Goal: Task Accomplishment & Management: Manage account settings

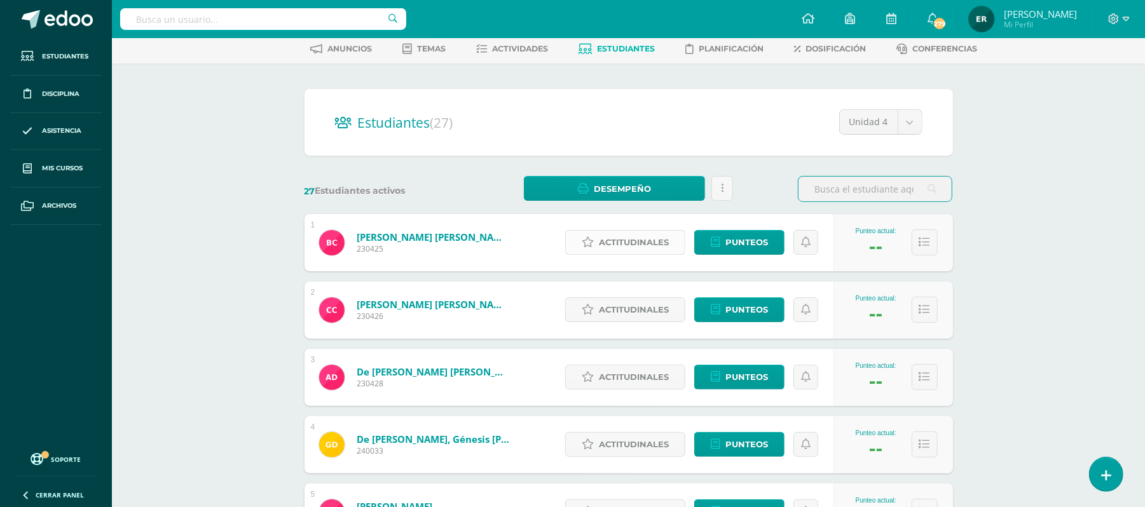
scroll to position [169, 0]
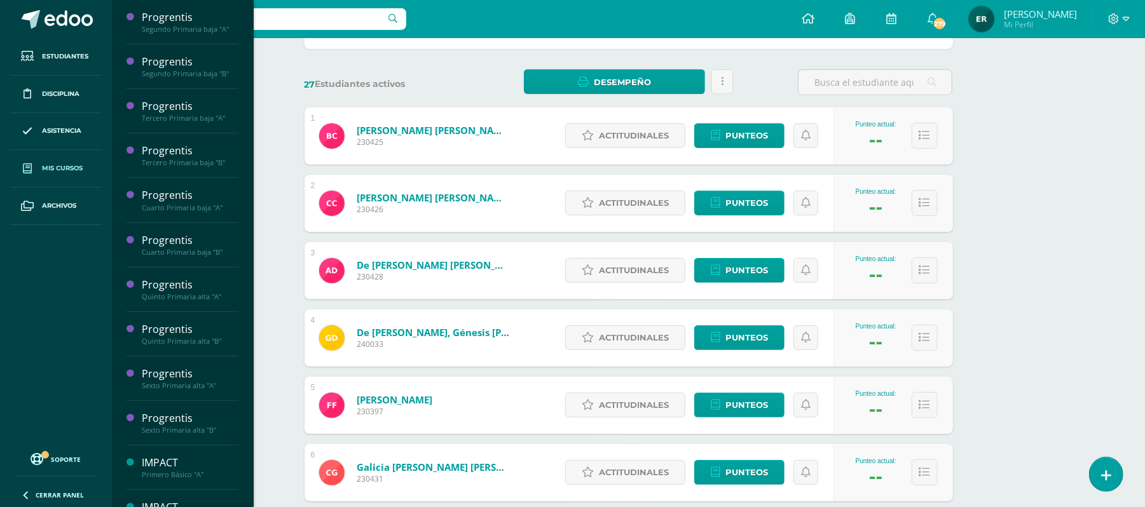
click at [69, 165] on span "Mis cursos" at bounding box center [62, 168] width 41 height 10
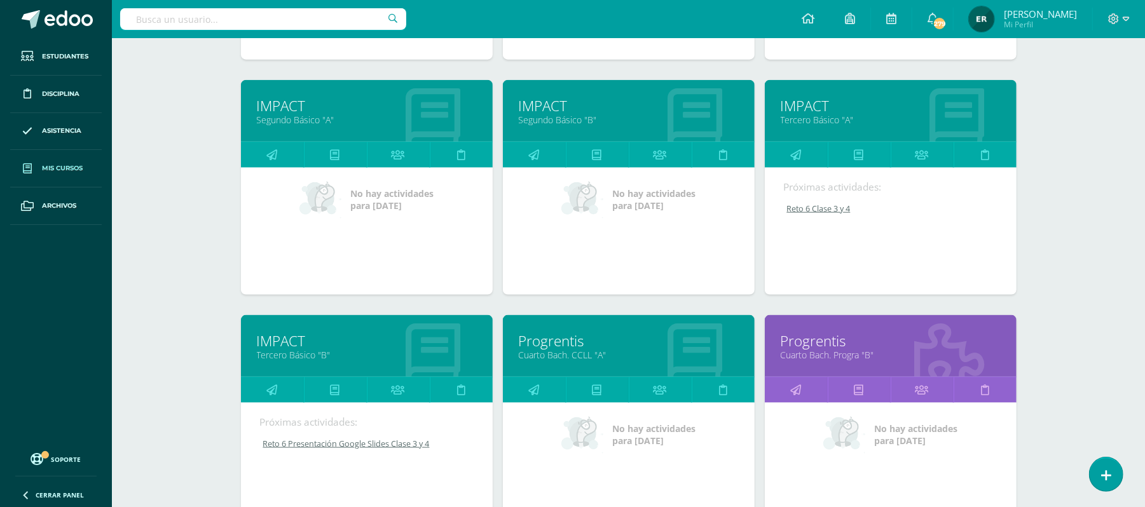
scroll to position [1107, 0]
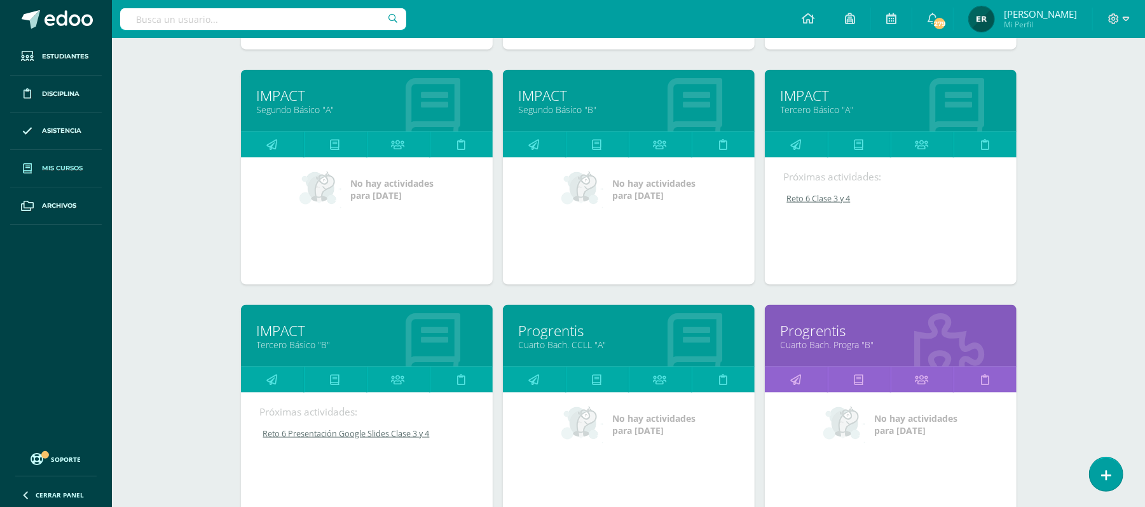
click at [844, 112] on link "Tercero Básico "A"" at bounding box center [890, 110] width 220 height 12
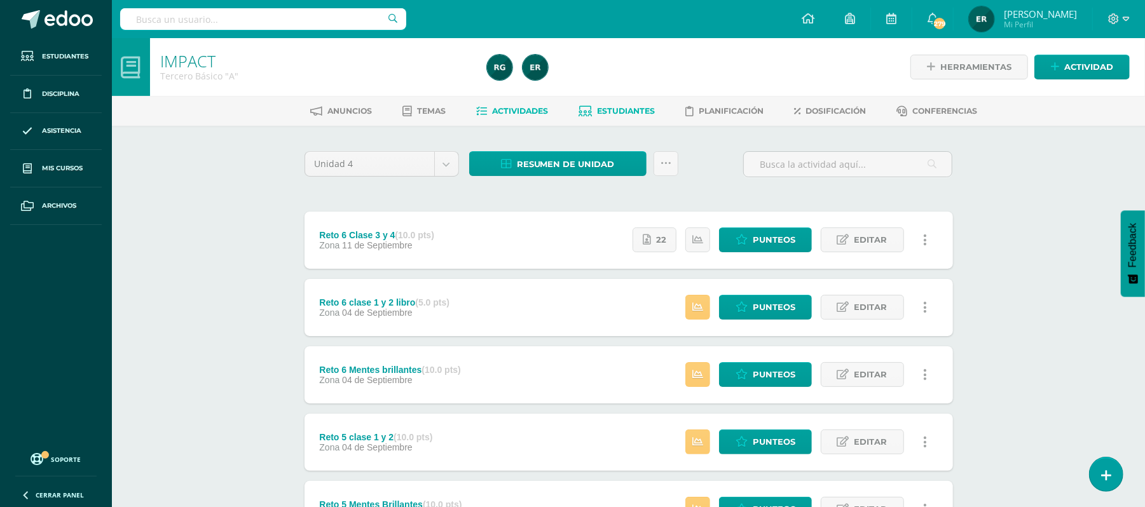
click at [608, 104] on link "Estudiantes" at bounding box center [616, 111] width 76 height 20
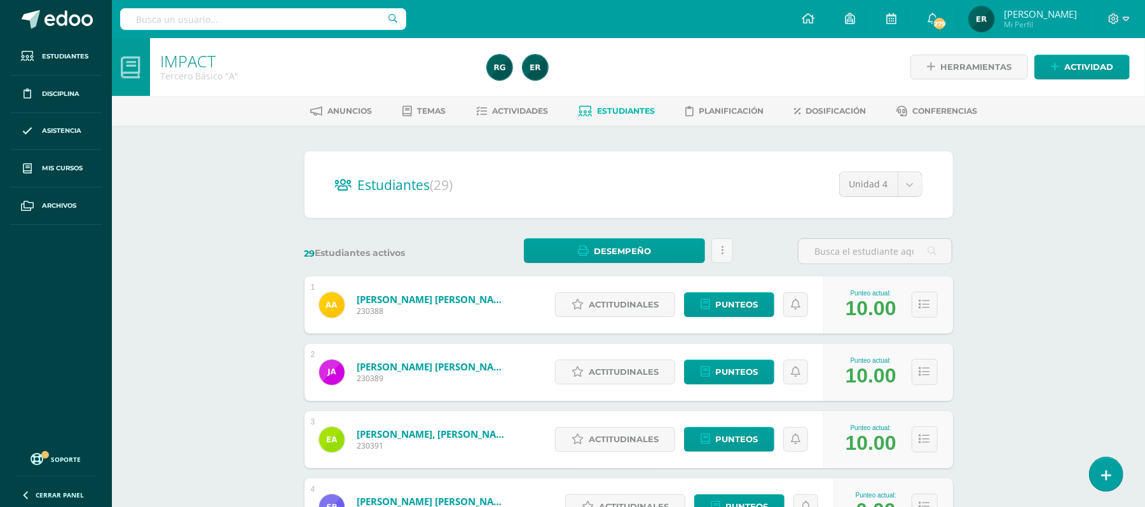
scroll to position [169, 0]
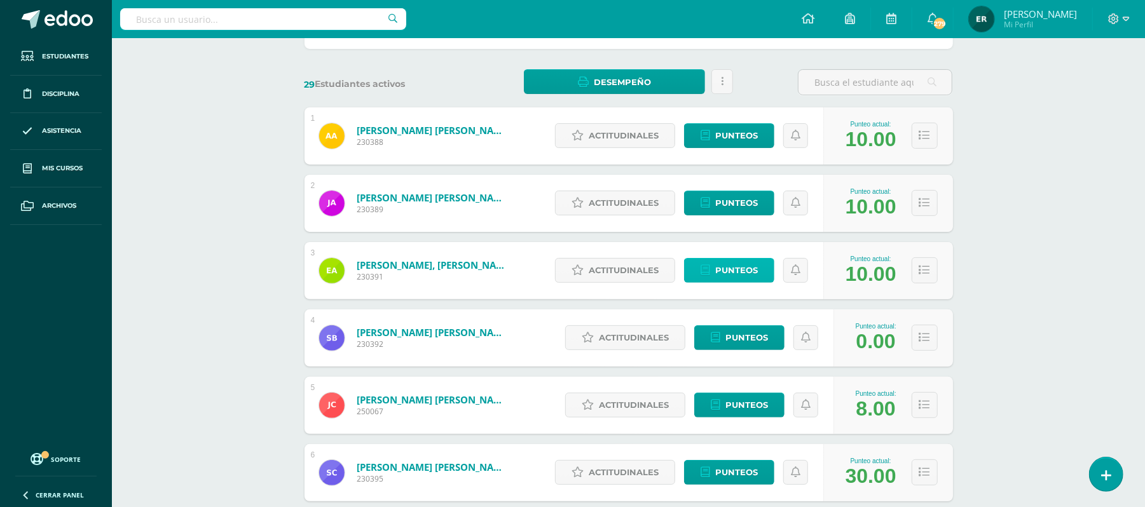
click at [750, 266] on span "Punteos" at bounding box center [736, 271] width 43 height 24
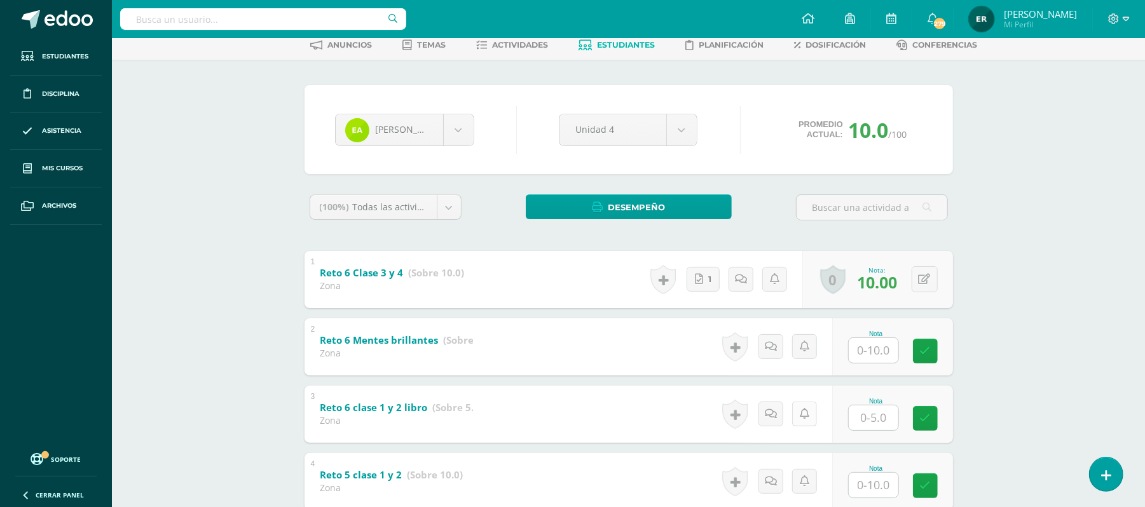
scroll to position [85, 0]
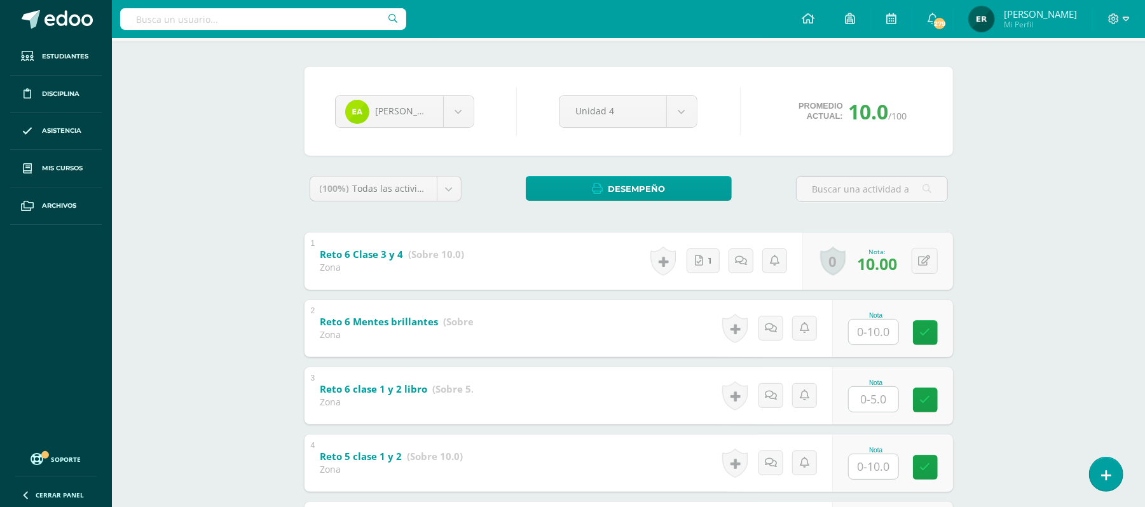
click at [873, 332] on input "text" at bounding box center [873, 332] width 50 height 25
type input "10"
click at [870, 405] on input "text" at bounding box center [873, 399] width 50 height 25
type input "5"
click at [876, 468] on input "text" at bounding box center [873, 466] width 50 height 25
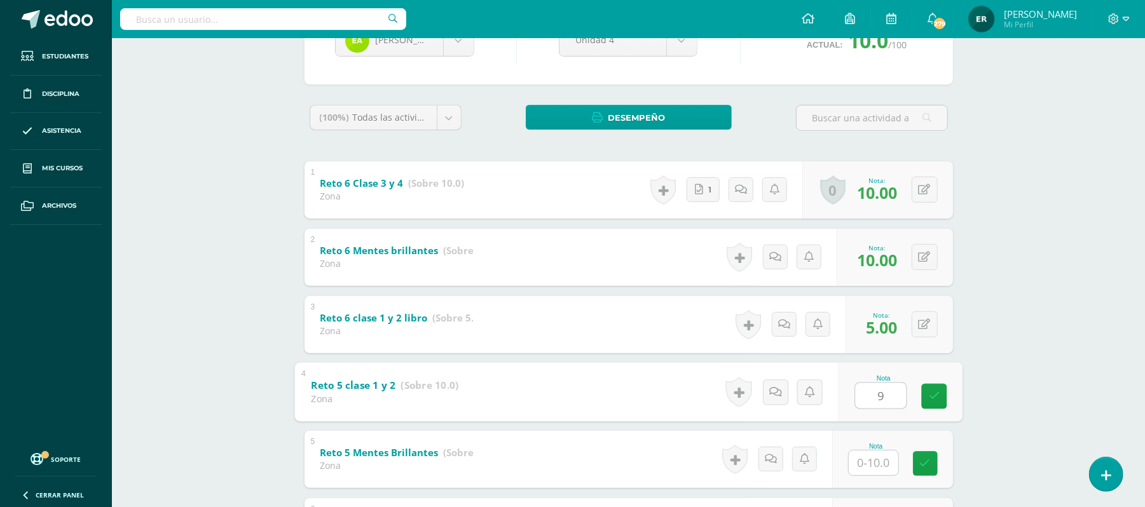
scroll to position [254, 0]
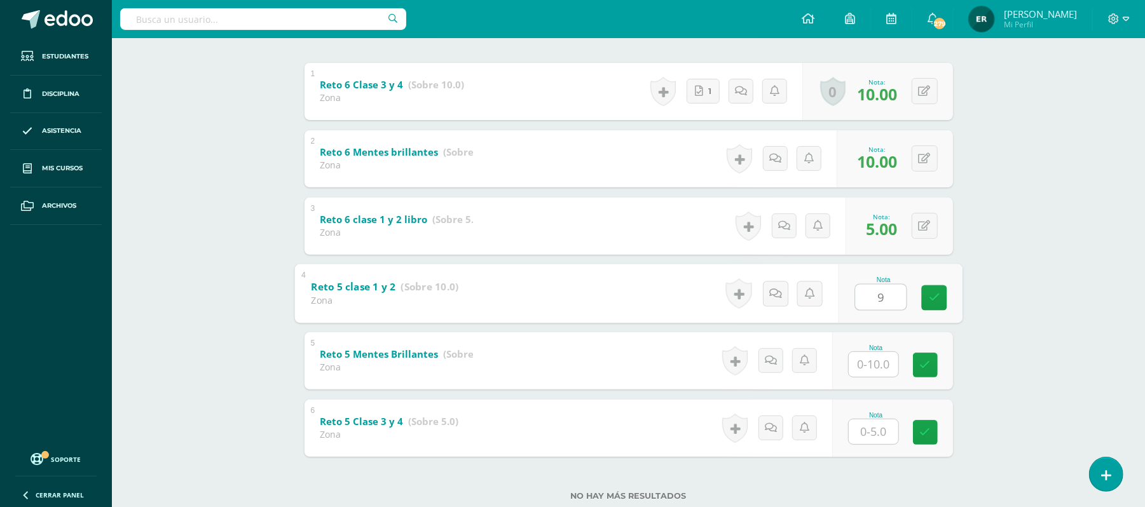
type input "9"
click at [882, 361] on input "text" at bounding box center [873, 364] width 50 height 25
type input "10"
click at [878, 435] on input "text" at bounding box center [880, 431] width 51 height 25
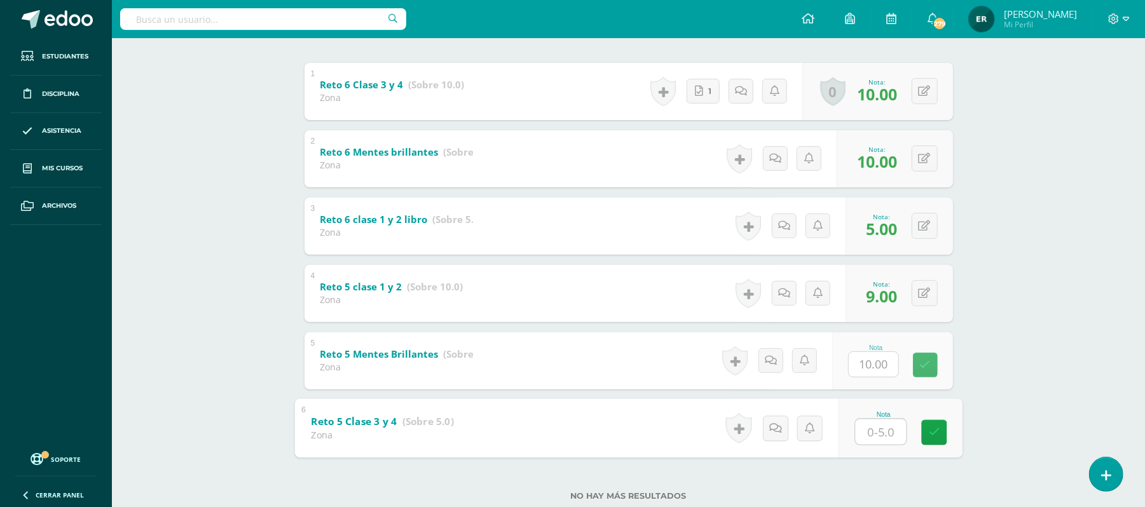
type input "4"
click at [930, 425] on link at bounding box center [933, 431] width 25 height 25
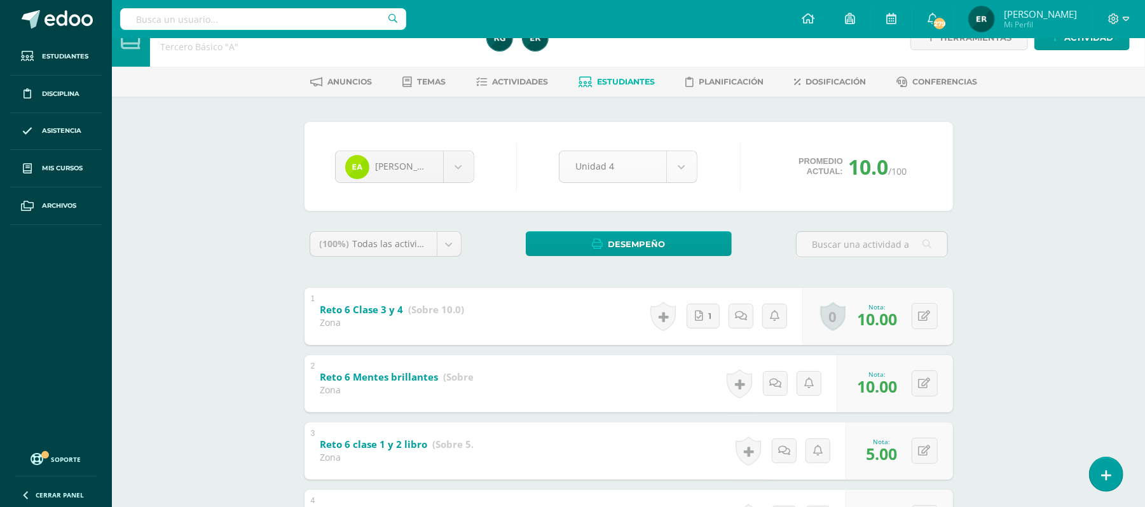
scroll to position [0, 0]
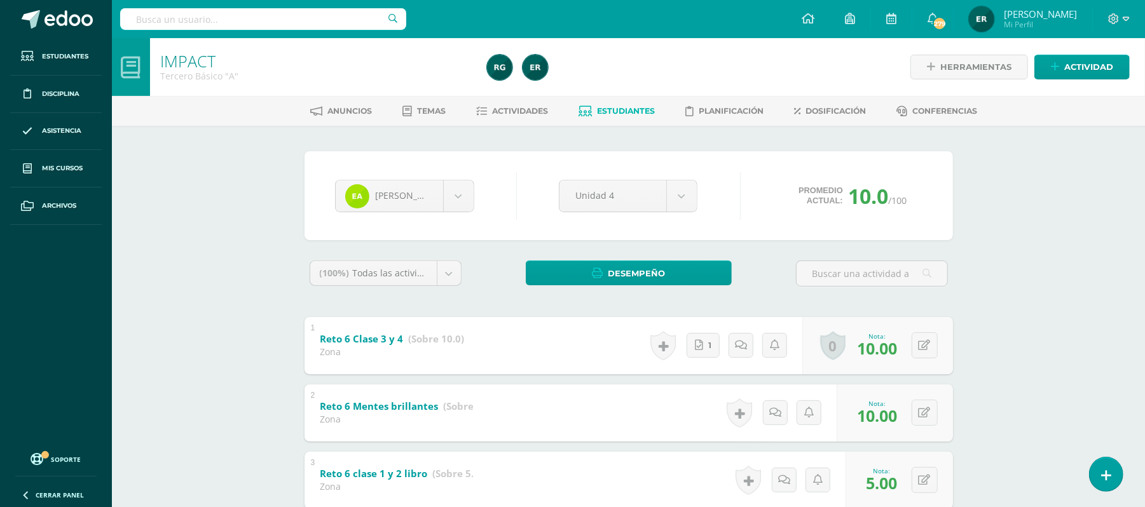
click at [625, 114] on span "Estudiantes" at bounding box center [626, 111] width 58 height 10
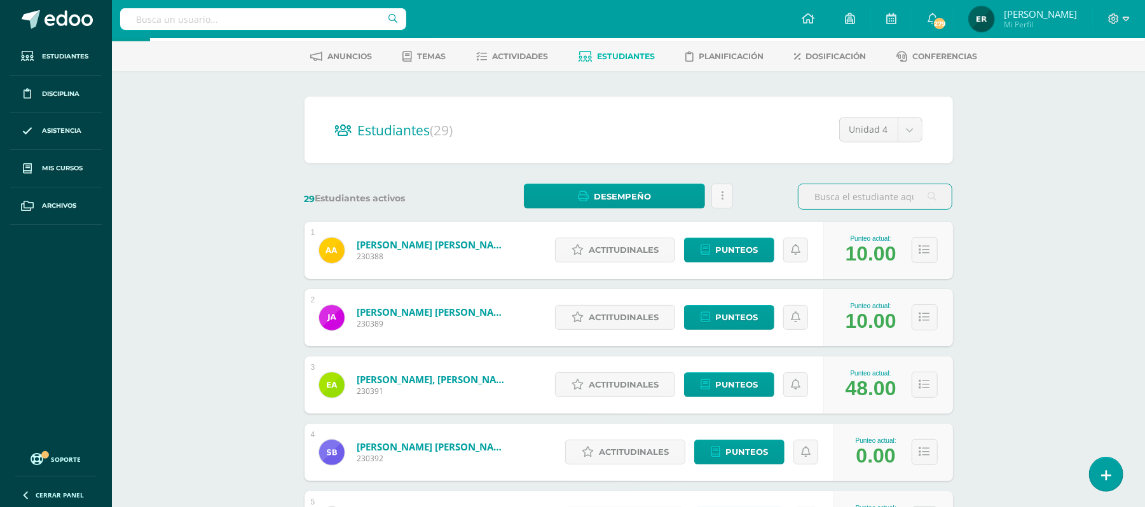
scroll to position [85, 0]
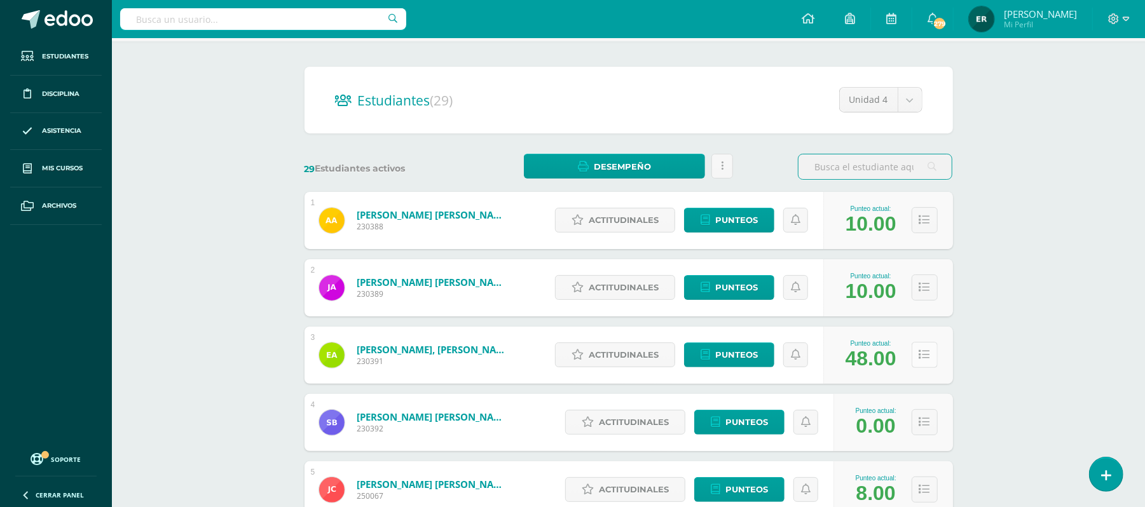
click at [919, 357] on icon at bounding box center [924, 355] width 11 height 11
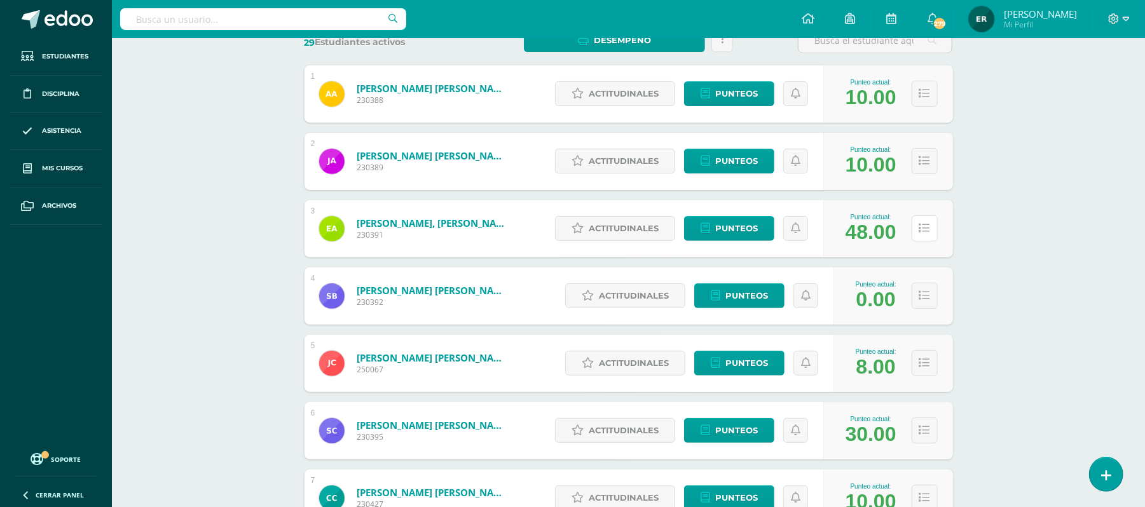
scroll to position [254, 0]
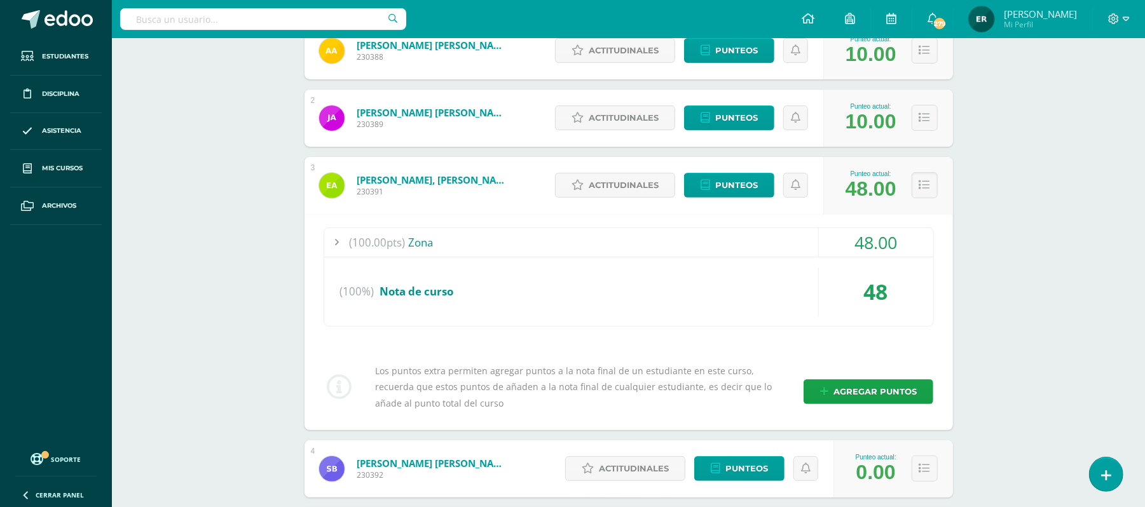
click at [333, 245] on div at bounding box center [336, 242] width 25 height 29
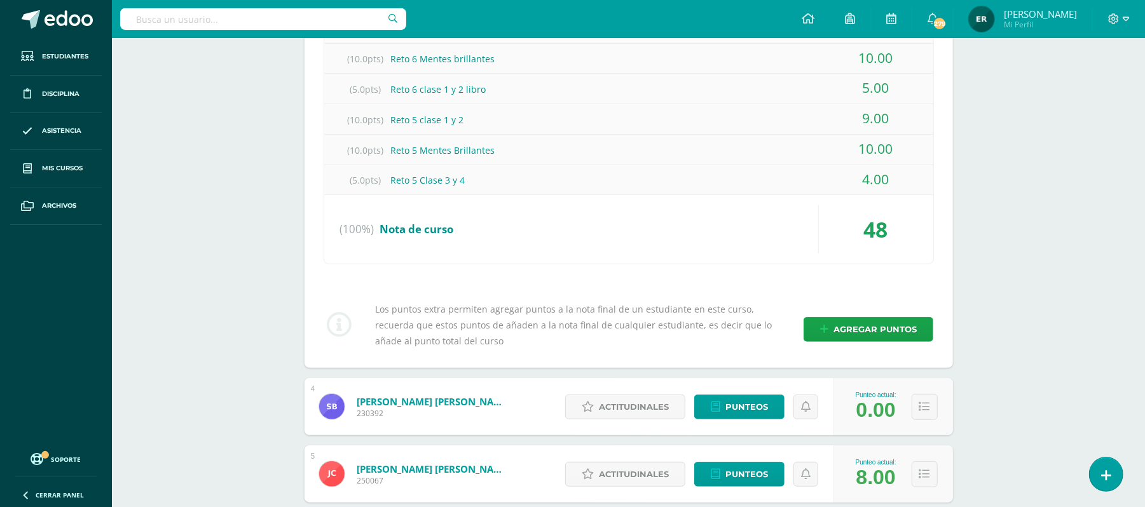
scroll to position [593, 0]
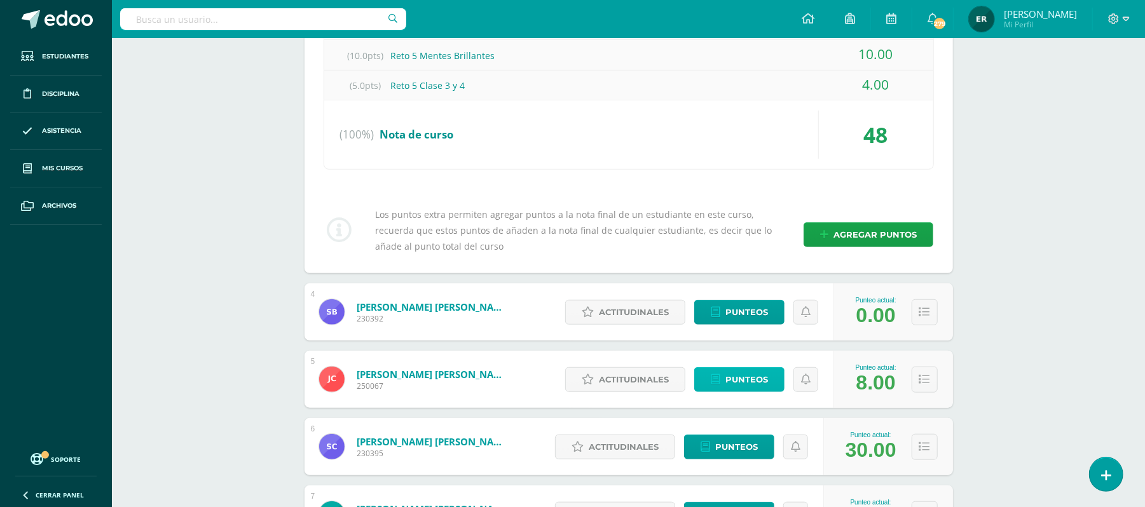
click at [751, 379] on span "Punteos" at bounding box center [746, 380] width 43 height 24
click at [730, 372] on span "Punteos" at bounding box center [746, 380] width 43 height 24
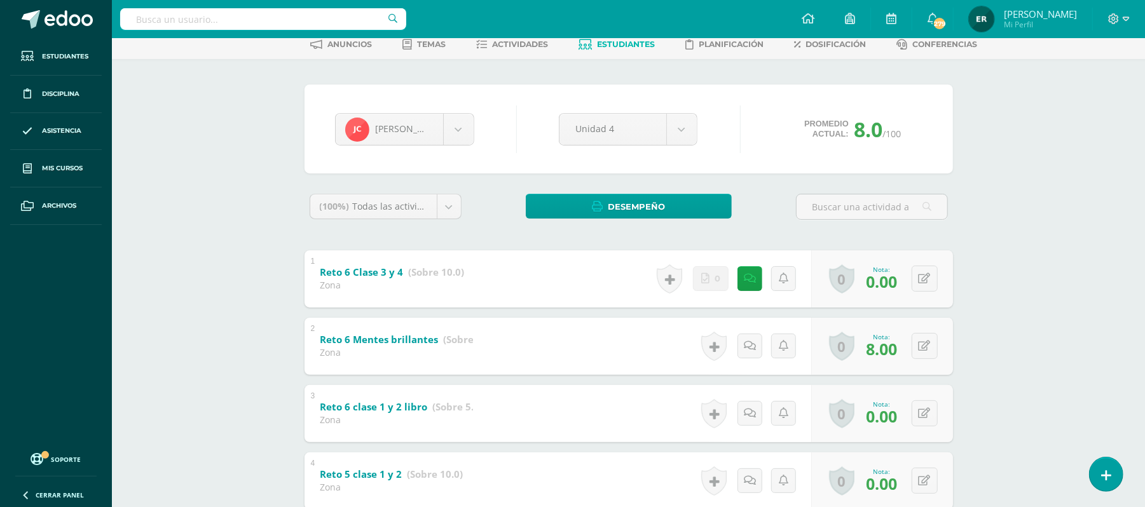
scroll to position [169, 0]
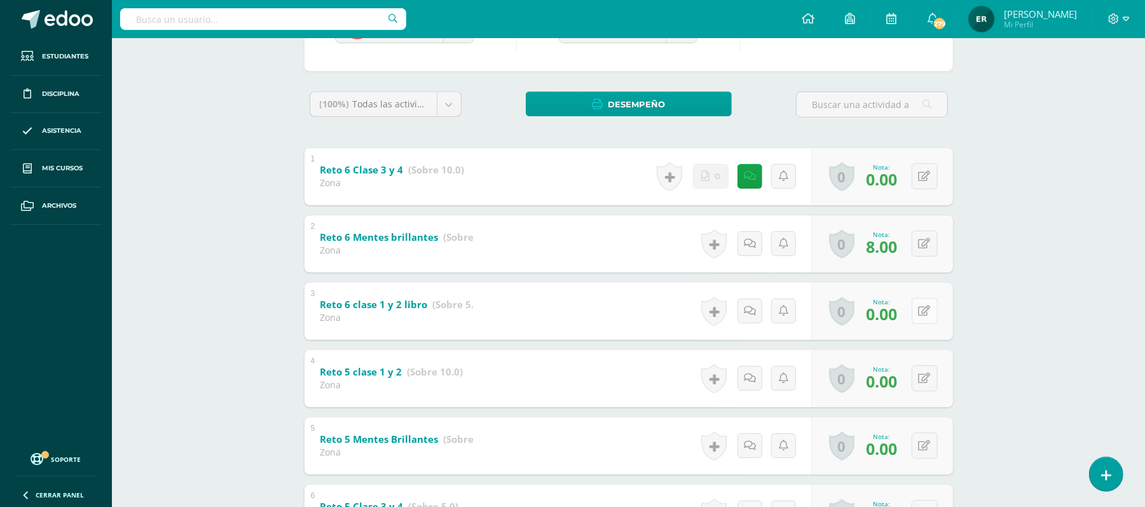
click at [918, 311] on button at bounding box center [924, 311] width 26 height 26
type input "4"
click at [922, 383] on button at bounding box center [933, 378] width 27 height 27
type input "9"
click at [932, 451] on button at bounding box center [933, 446] width 27 height 27
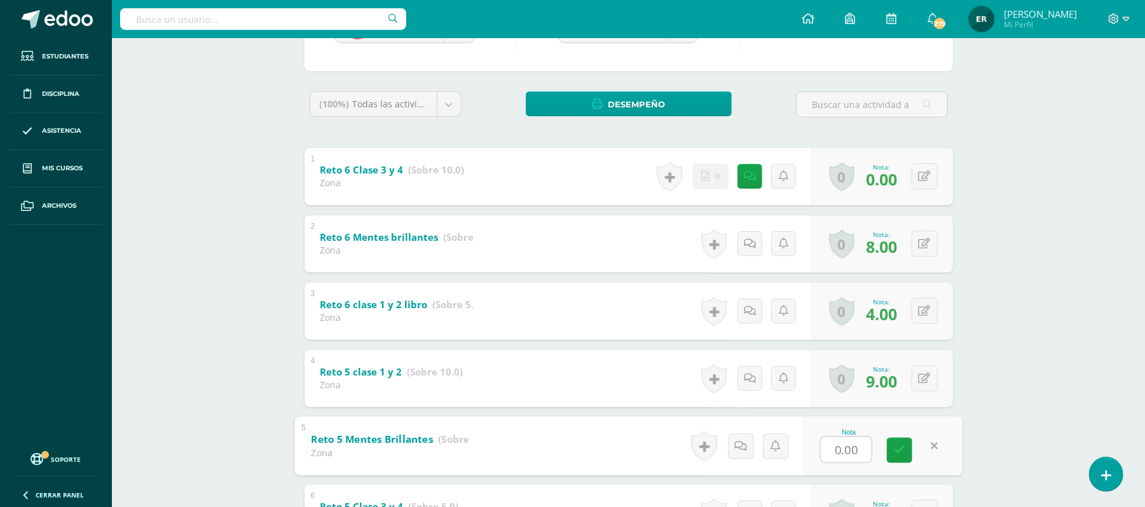
click at [855, 379] on div "0 Logros Logros obtenidos Aún no hay logros agregados Nota: 9.00" at bounding box center [882, 378] width 142 height 57
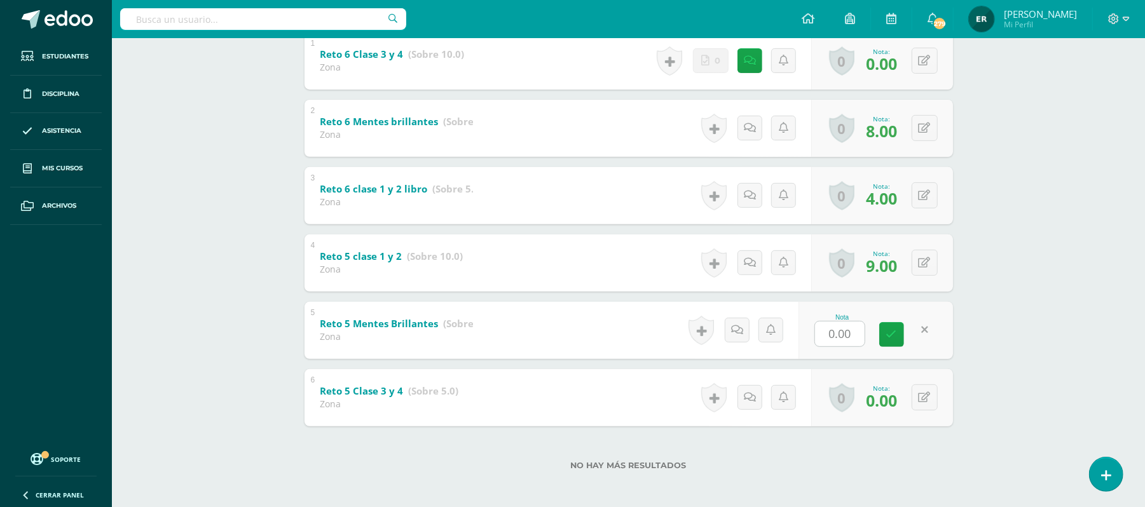
scroll to position [287, 0]
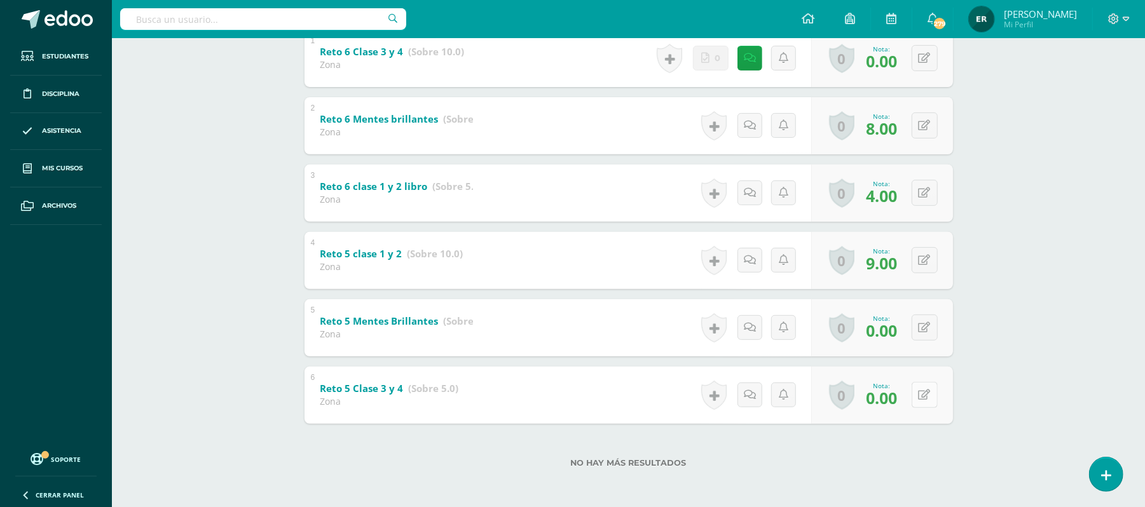
click at [922, 405] on button at bounding box center [924, 395] width 26 height 26
type input "5"
click at [1012, 374] on div "IMPACT Tercero Básico "A" Herramientas Detalle de asistencias Actividad Anuncio…" at bounding box center [628, 130] width 1033 height 758
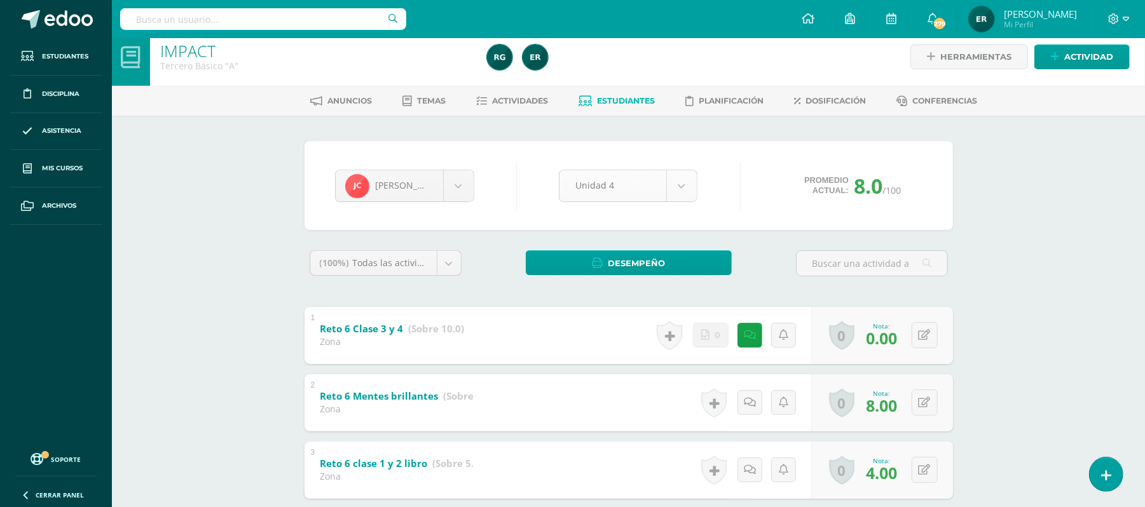
scroll to position [0, 0]
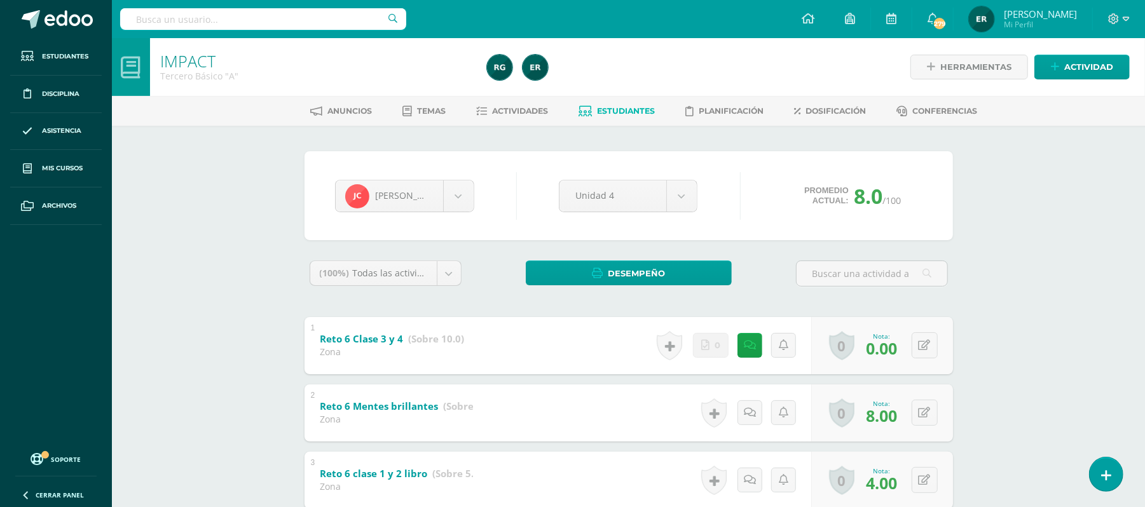
click at [614, 111] on span "Estudiantes" at bounding box center [626, 111] width 58 height 10
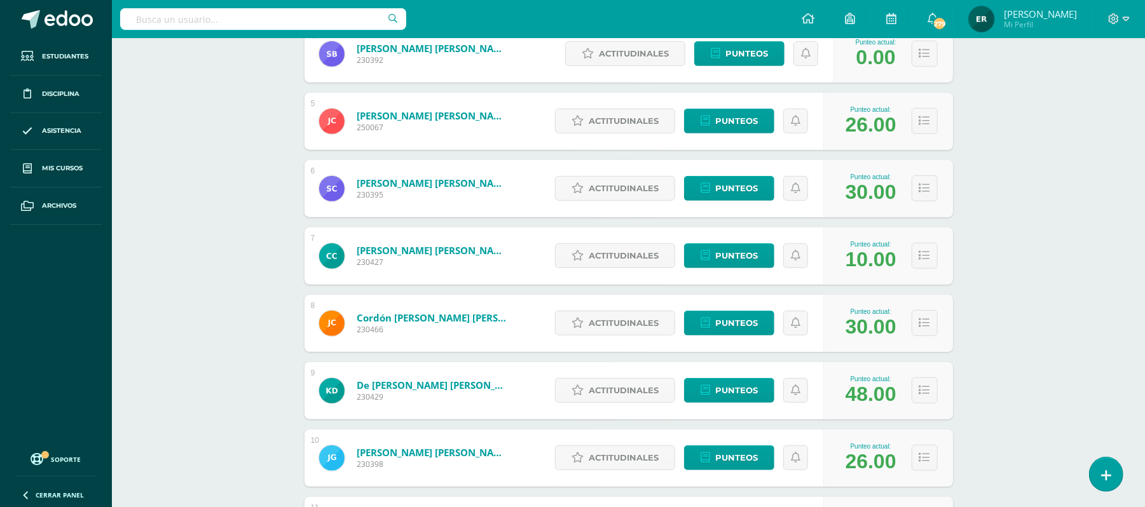
scroll to position [423, 0]
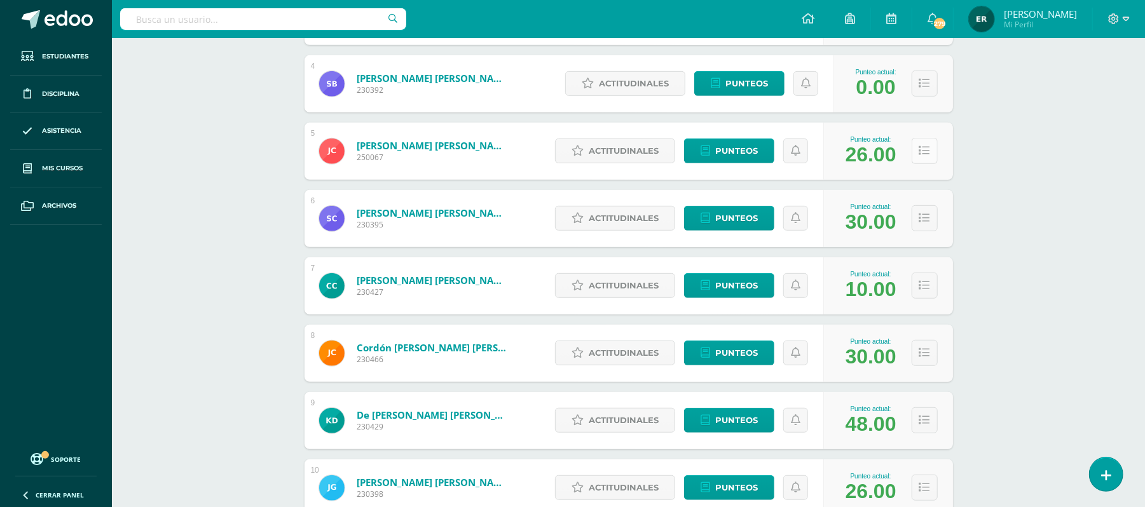
click at [928, 155] on icon at bounding box center [924, 151] width 11 height 11
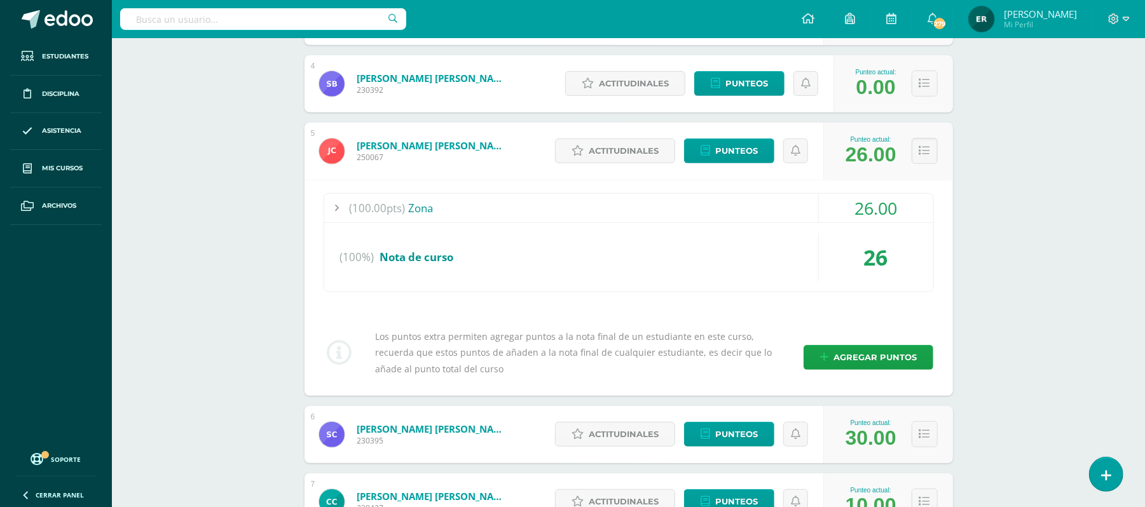
click at [333, 210] on div at bounding box center [336, 208] width 25 height 29
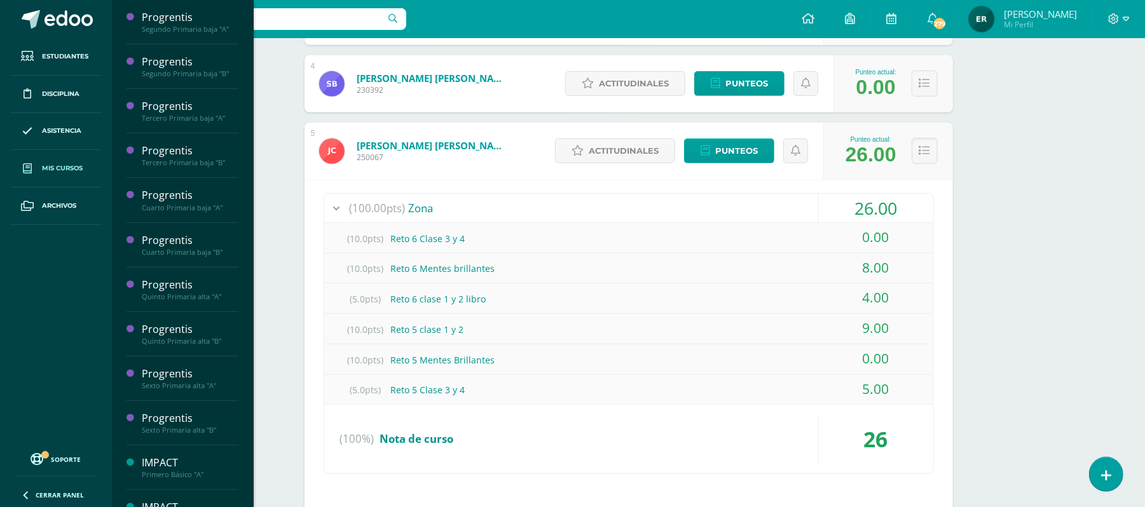
click at [57, 163] on link "Mis cursos" at bounding box center [56, 168] width 92 height 37
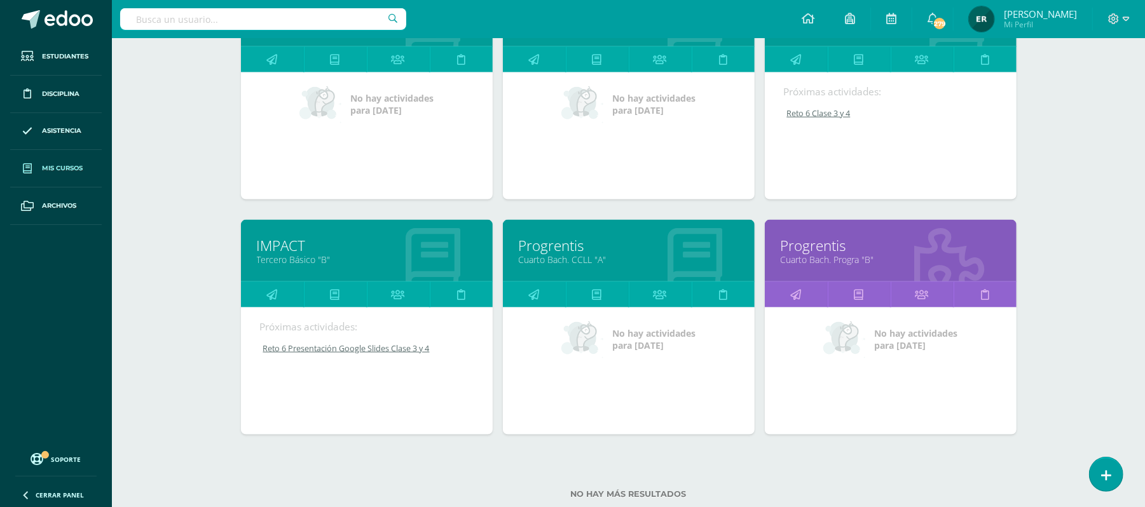
scroll to position [1223, 0]
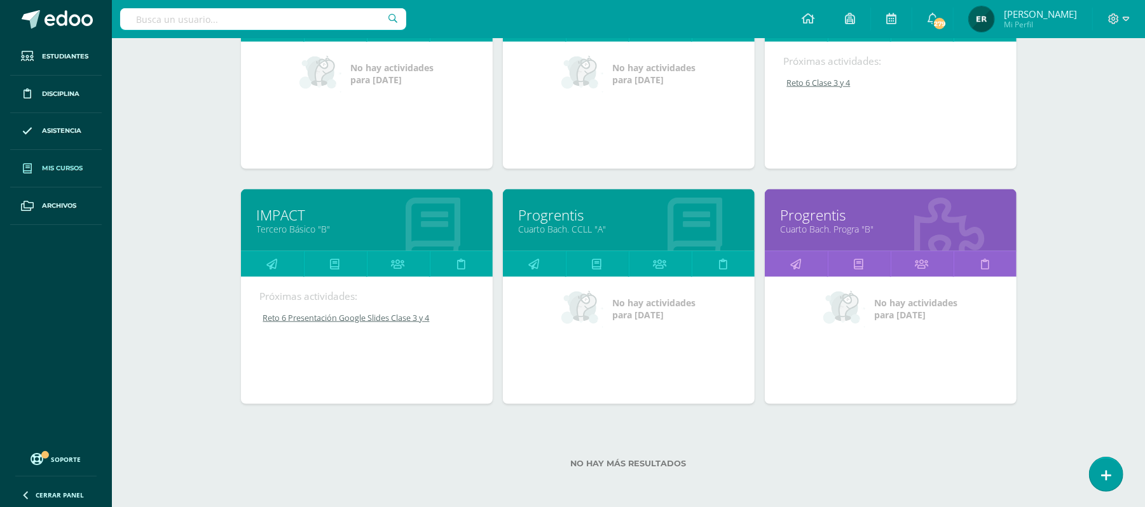
click at [273, 217] on link "IMPACT" at bounding box center [367, 215] width 220 height 20
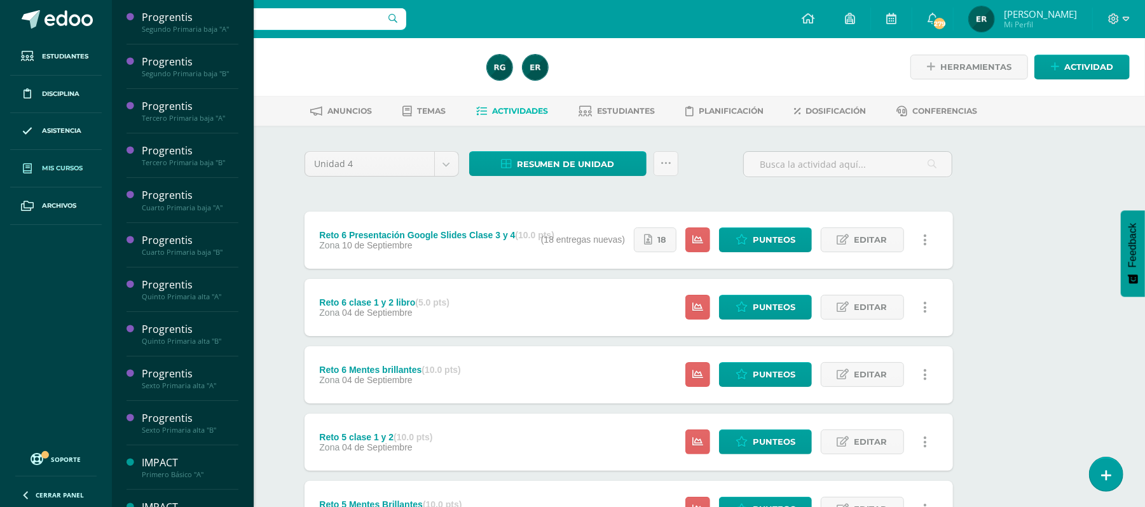
click at [71, 171] on span "Mis cursos" at bounding box center [62, 168] width 41 height 10
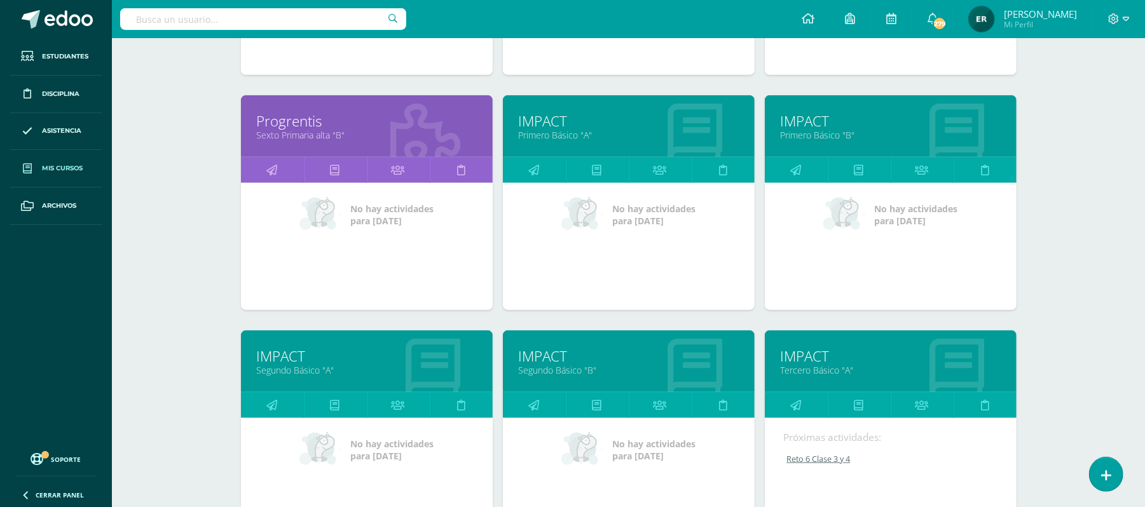
scroll to position [853, 0]
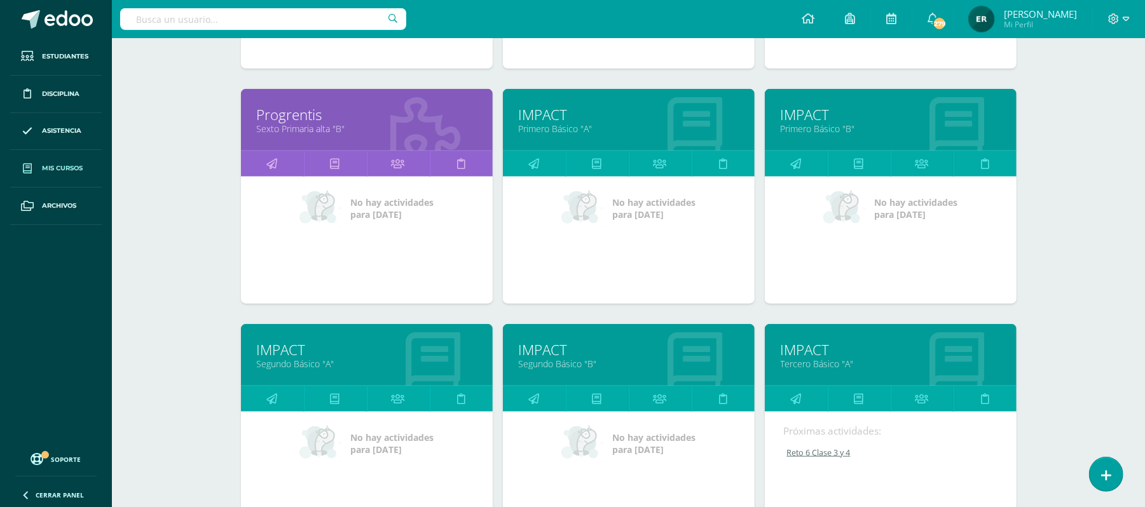
click at [809, 130] on link "Primero Básico "B"" at bounding box center [890, 129] width 220 height 12
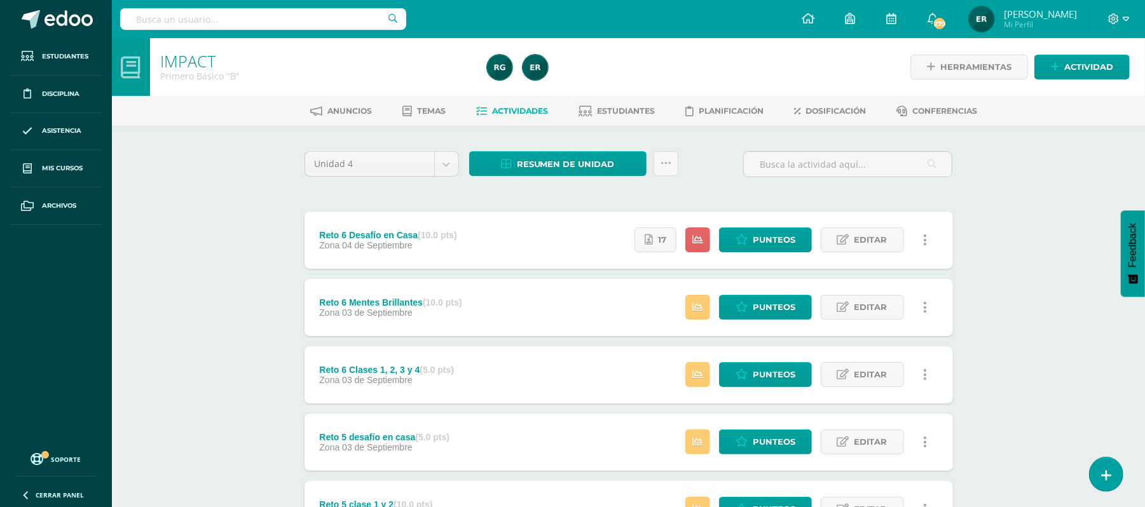
click at [1100, 189] on div "IMPACT Primero Básico "B" Herramientas Detalle de asistencias Actividad Anuncio…" at bounding box center [628, 364] width 1033 height 652
click at [852, 237] on link "Editar" at bounding box center [862, 240] width 83 height 25
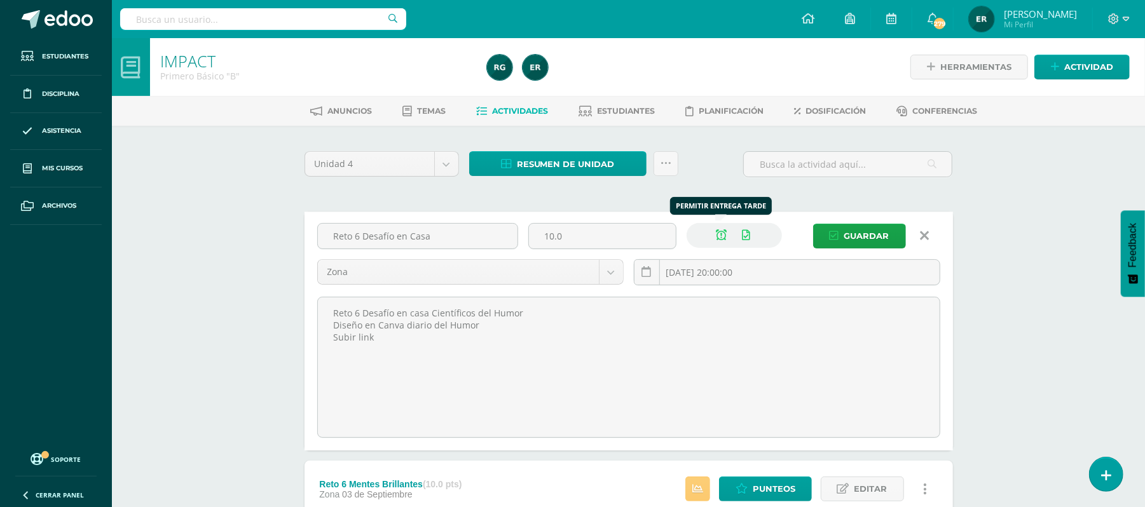
click at [716, 234] on icon at bounding box center [721, 235] width 11 height 11
click at [855, 236] on span "Guardar" at bounding box center [866, 236] width 45 height 24
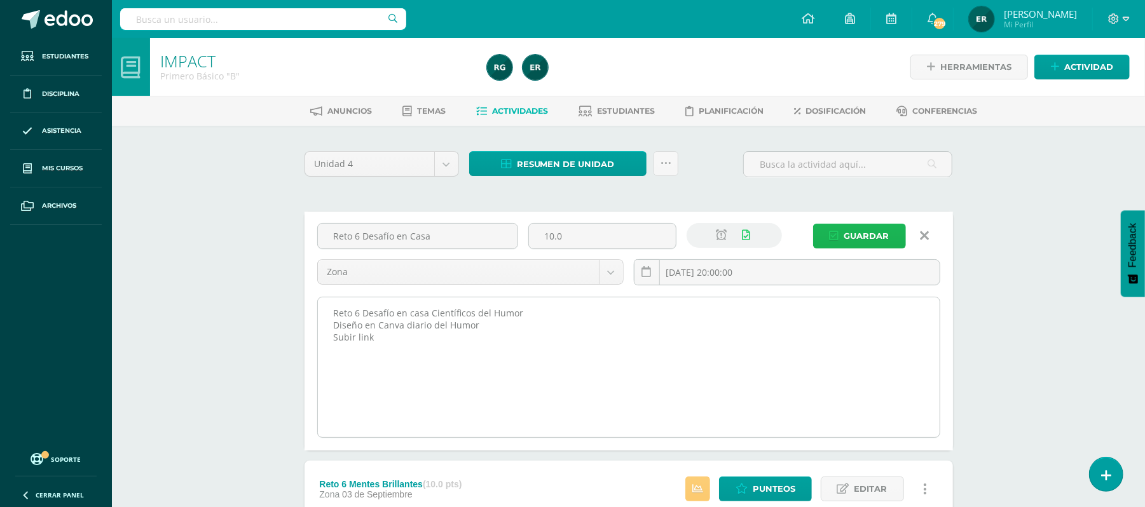
scroll to position [85, 0]
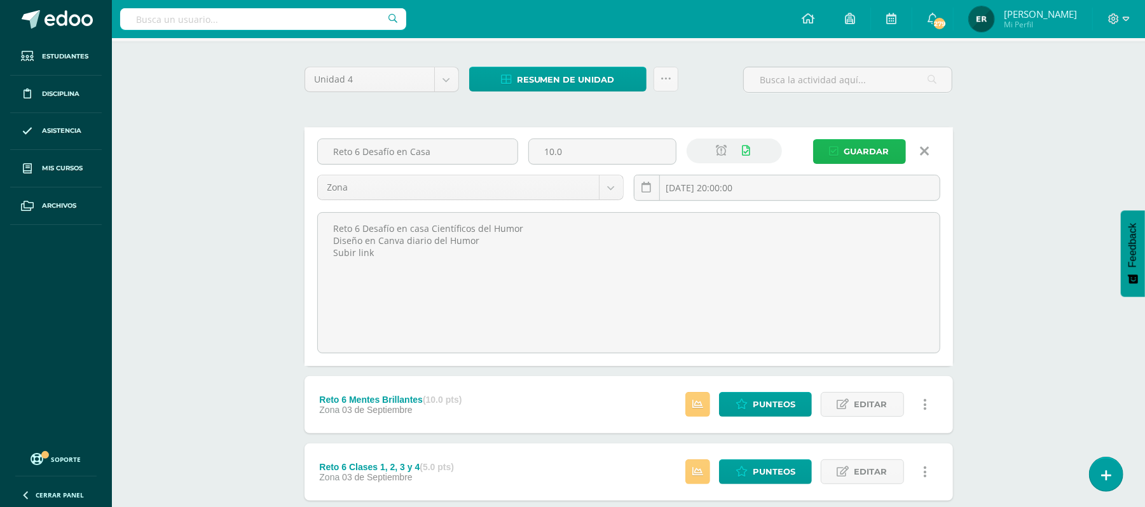
click at [867, 146] on span "Guardar" at bounding box center [866, 152] width 45 height 24
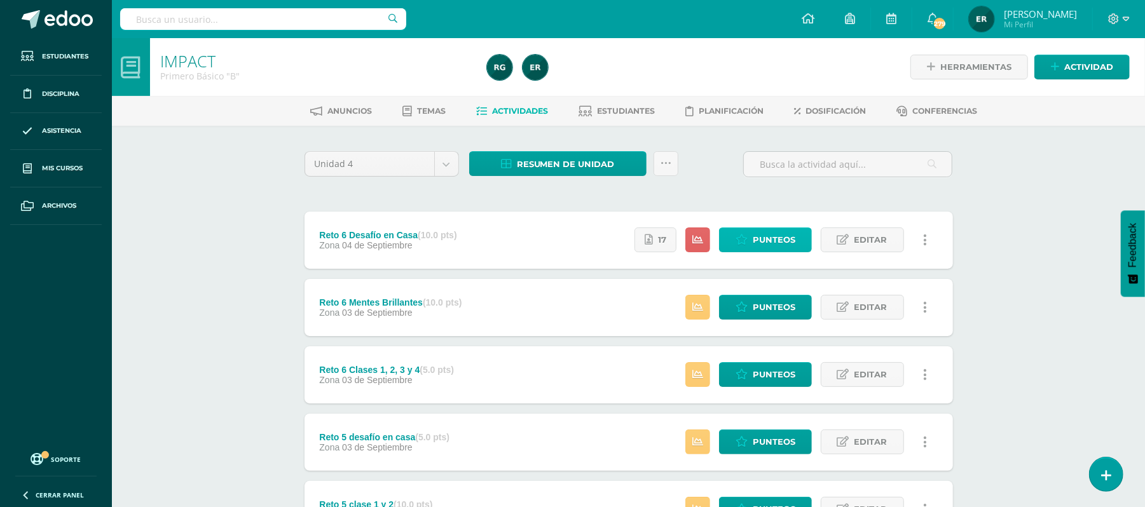
click at [756, 229] on span "Punteos" at bounding box center [774, 240] width 43 height 24
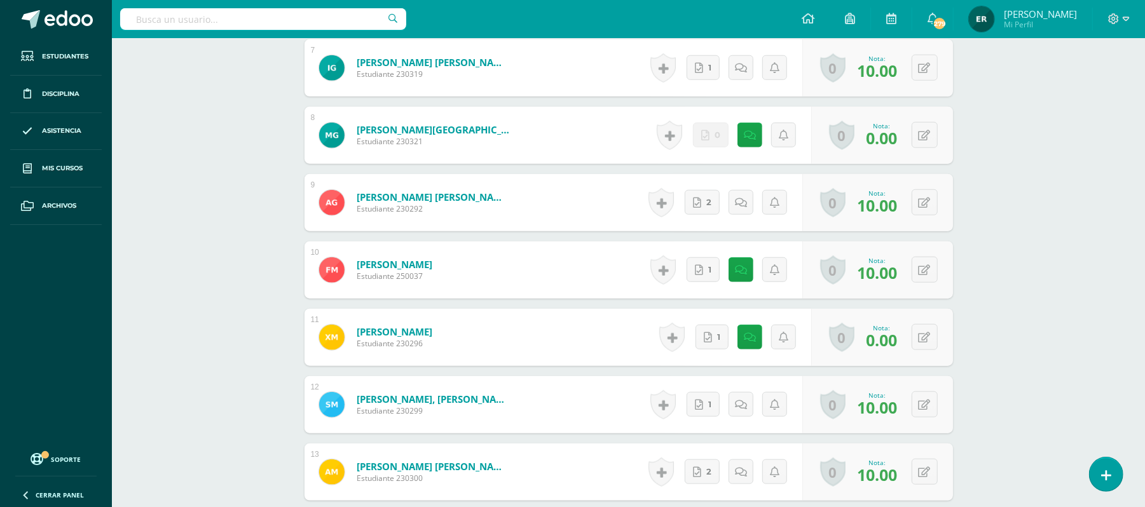
scroll to position [849, 0]
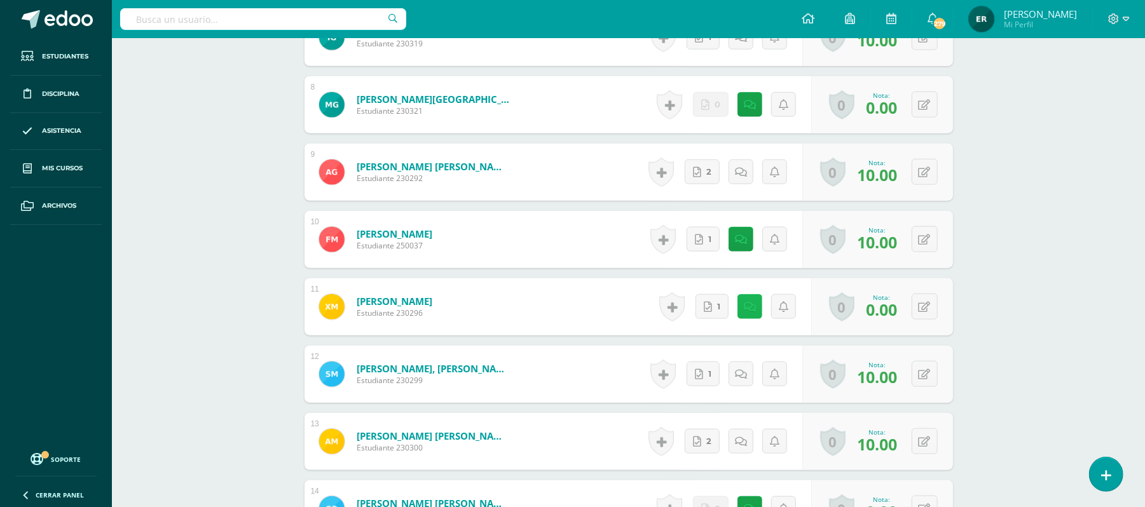
click at [742, 311] on link at bounding box center [749, 306] width 25 height 25
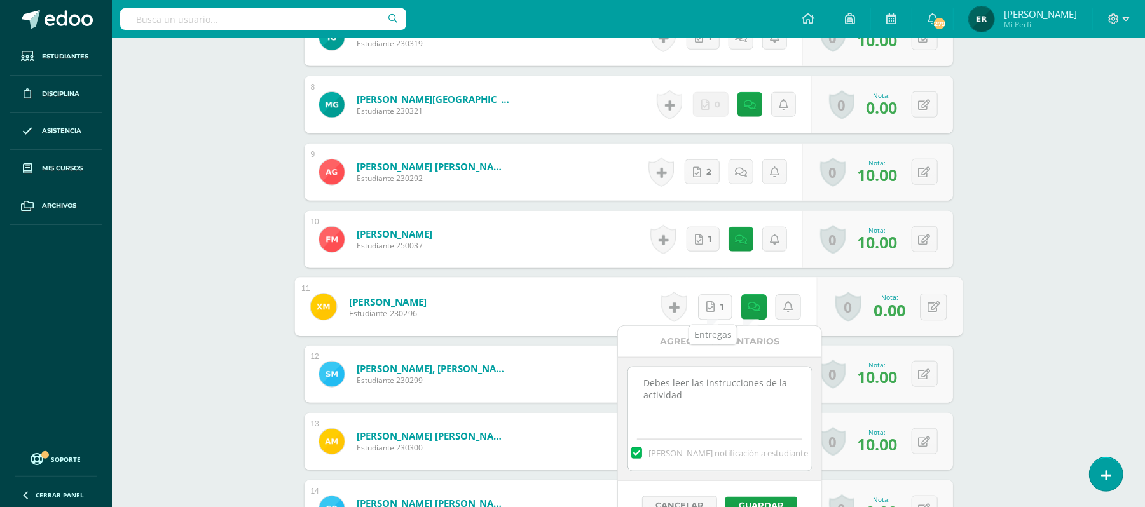
click at [719, 311] on span "1" at bounding box center [720, 307] width 3 height 24
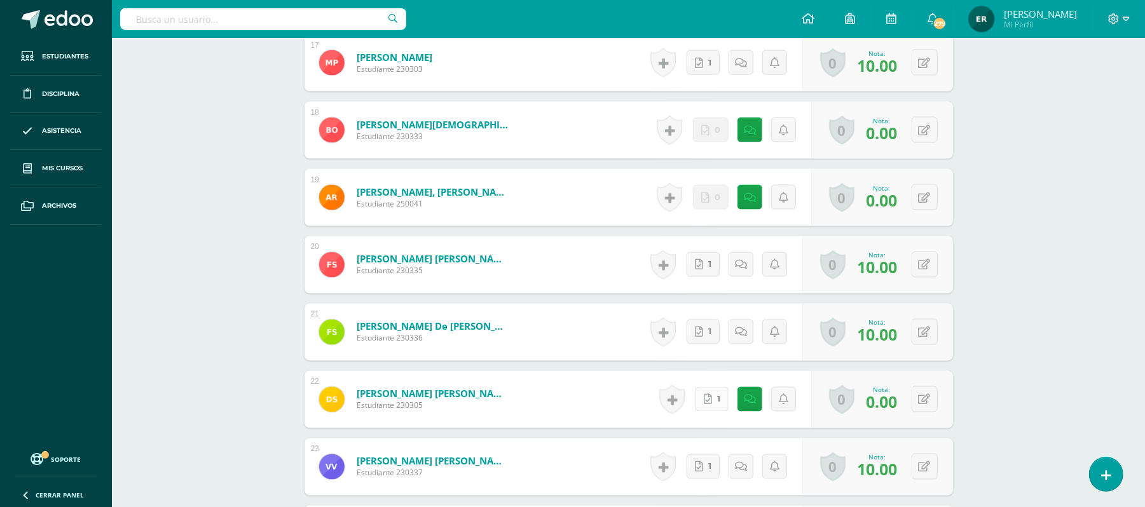
scroll to position [1527, 0]
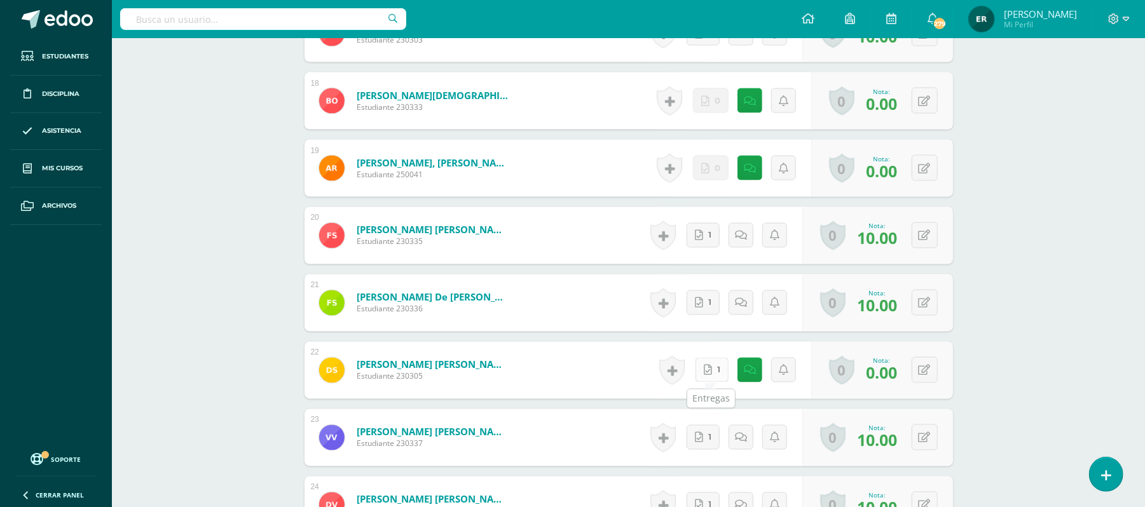
click at [716, 372] on link "1" at bounding box center [711, 370] width 33 height 25
click at [929, 374] on icon at bounding box center [933, 370] width 13 height 11
type input "9"
click at [908, 376] on link at bounding box center [899, 374] width 25 height 25
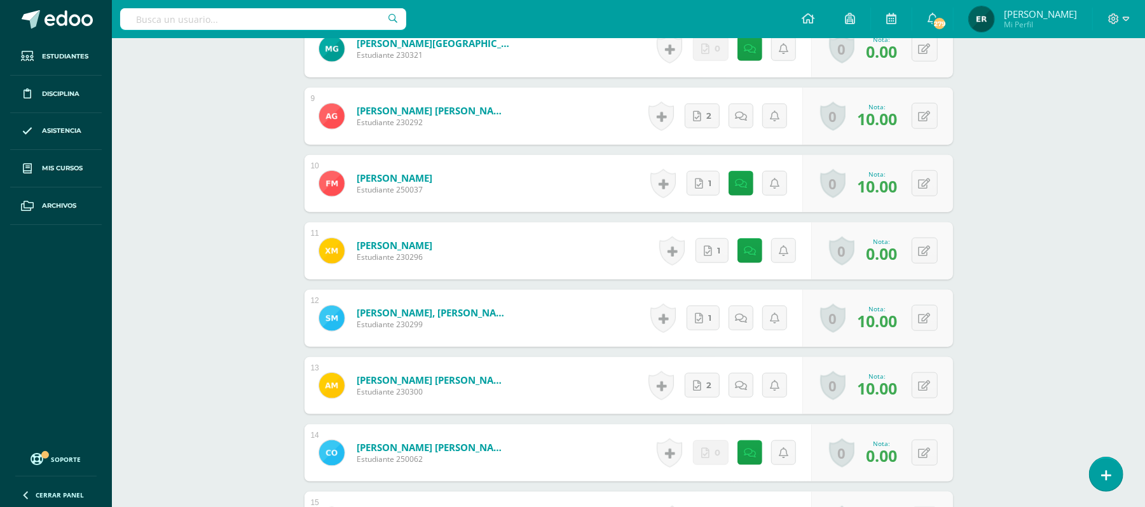
scroll to position [833, 0]
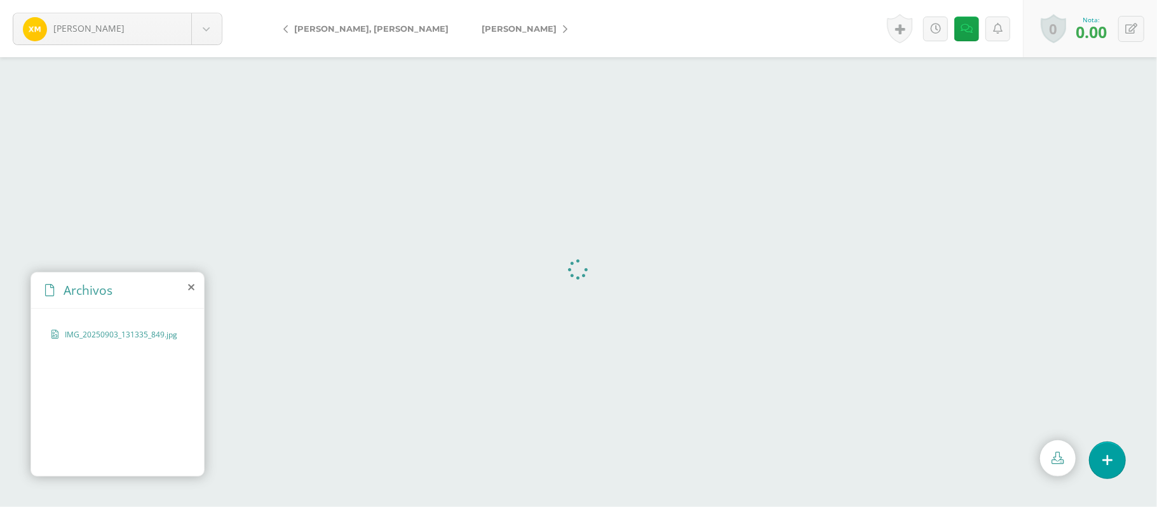
click at [100, 332] on span "IMG_20250903_131335_849.jpg" at bounding box center [121, 334] width 112 height 11
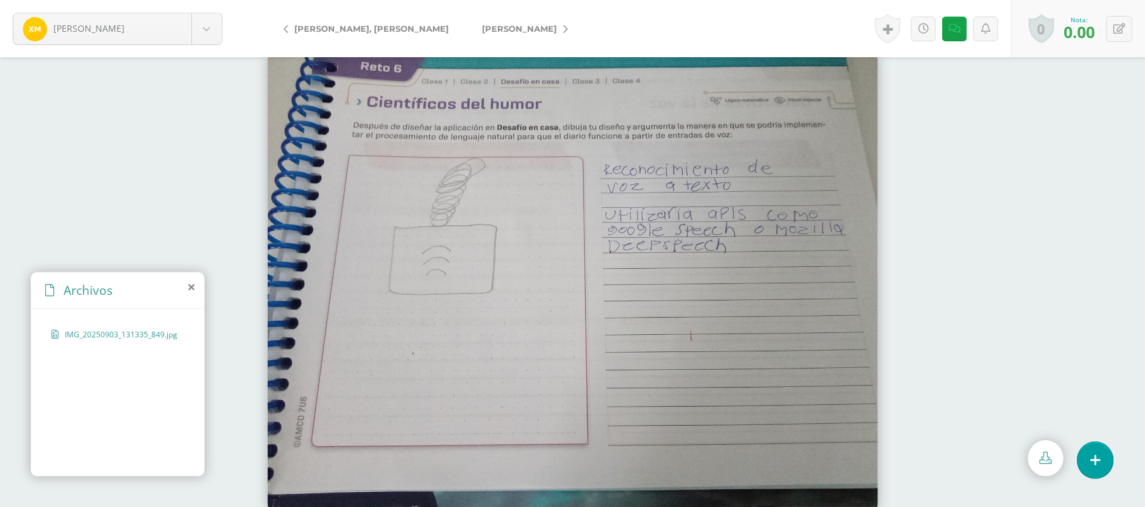
click at [131, 341] on div "IMG_20250903_131335_849.jpg" at bounding box center [117, 341] width 132 height 24
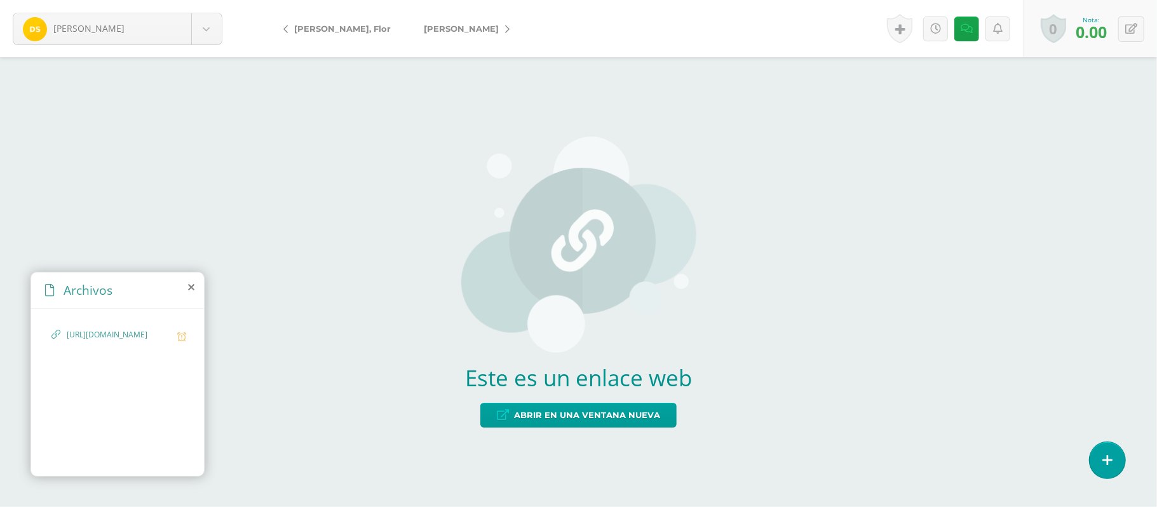
click at [145, 341] on span "[URL][DOMAIN_NAME]" at bounding box center [119, 335] width 104 height 12
click at [153, 341] on span "[URL][DOMAIN_NAME]" at bounding box center [119, 335] width 104 height 12
click at [507, 412] on icon at bounding box center [503, 415] width 12 height 11
